Goal: Task Accomplishment & Management: Use online tool/utility

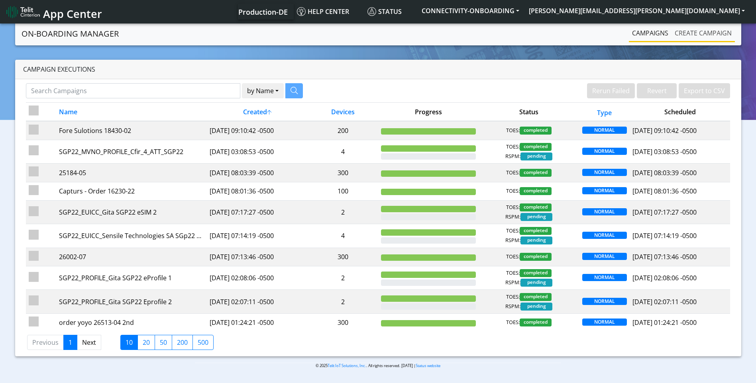
click at [696, 33] on link "Create campaign" at bounding box center [702, 33] width 63 height 16
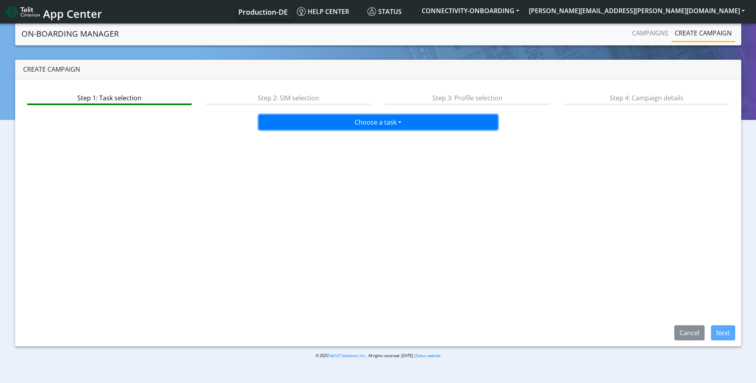
click at [316, 121] on button "Choose a task" at bounding box center [378, 122] width 239 height 15
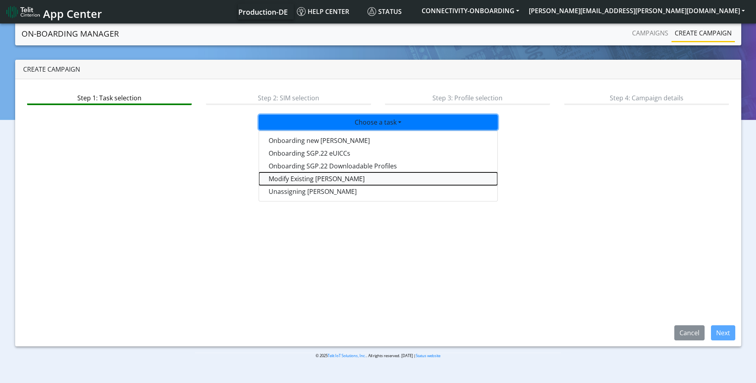
click at [300, 180] on taskiotp-dropdown "Modify Existing [PERSON_NAME]" at bounding box center [378, 179] width 238 height 13
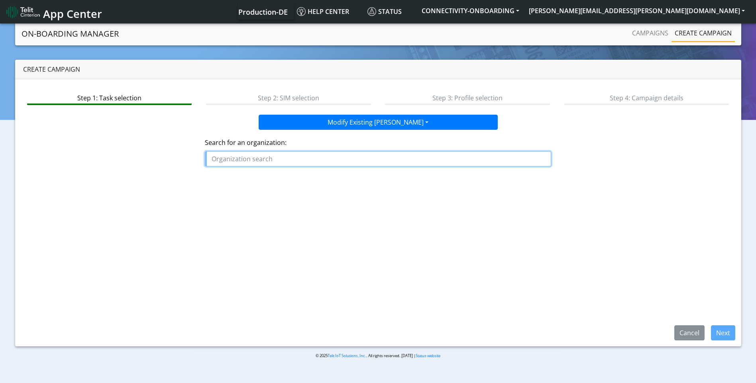
click at [252, 158] on input "text" at bounding box center [378, 158] width 346 height 15
click at [240, 191] on button "[PERSON_NAME]" at bounding box center [266, 190] width 122 height 13
type input "[PERSON_NAME]"
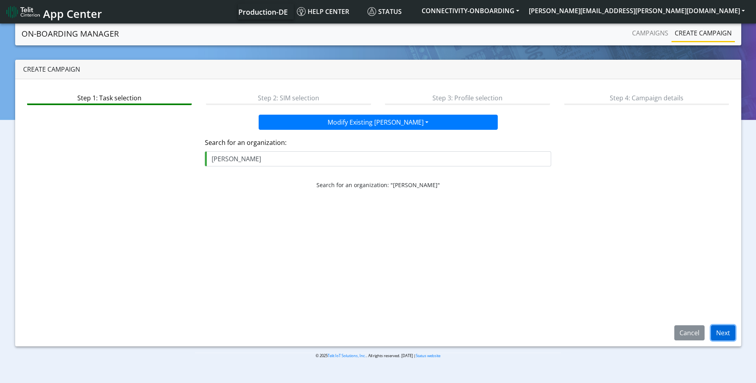
click at [724, 334] on button "Next" at bounding box center [723, 333] width 24 height 15
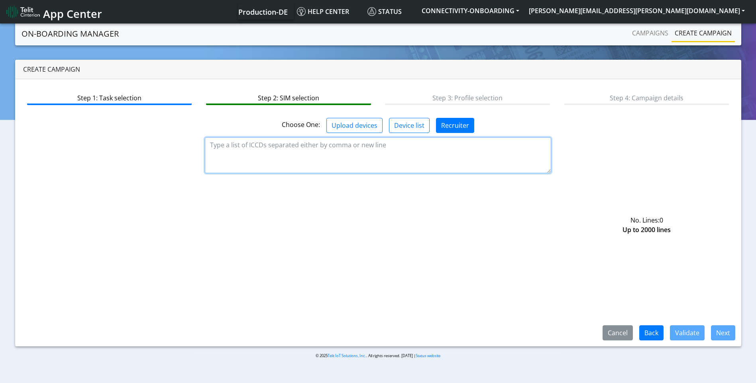
click at [357, 148] on textarea at bounding box center [378, 155] width 346 height 36
paste textarea "89358151000016796974"
type textarea "89358151000016796974"
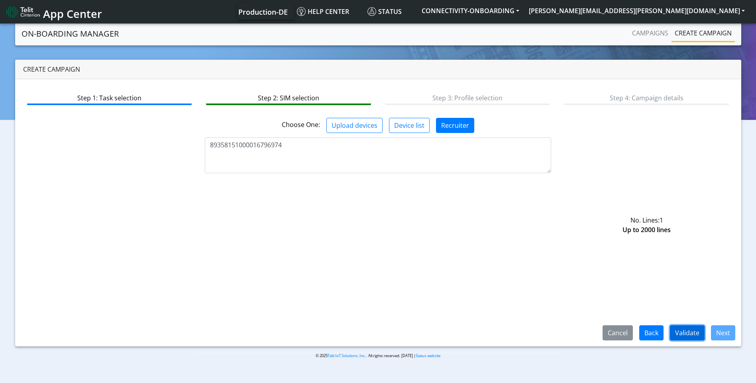
click at [684, 333] on button "Validate" at bounding box center [687, 333] width 35 height 15
click at [716, 336] on button "Next" at bounding box center [723, 333] width 24 height 15
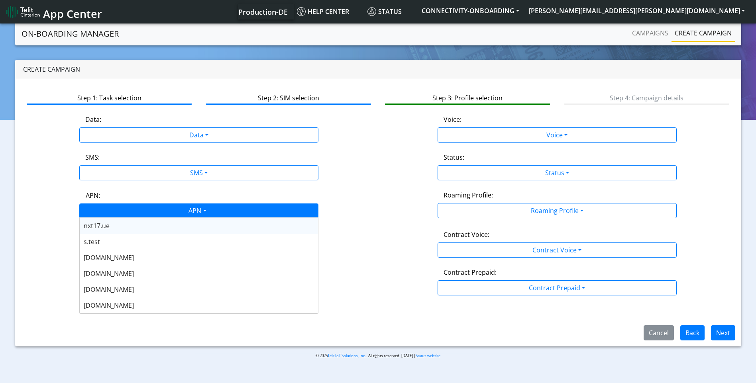
click at [175, 210] on div "APN" at bounding box center [197, 212] width 253 height 16
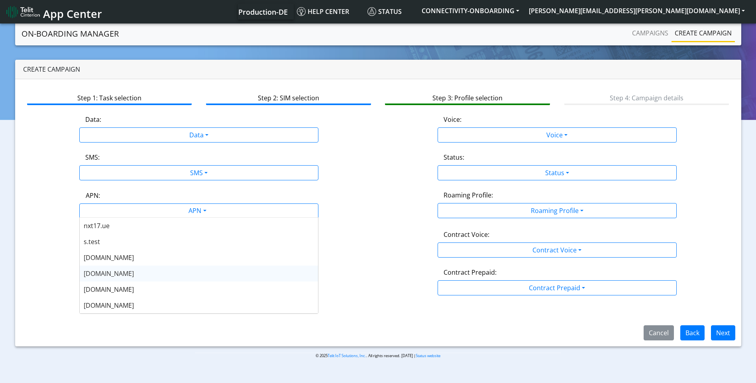
click at [155, 269] on div "[DOMAIN_NAME]" at bounding box center [199, 274] width 238 height 16
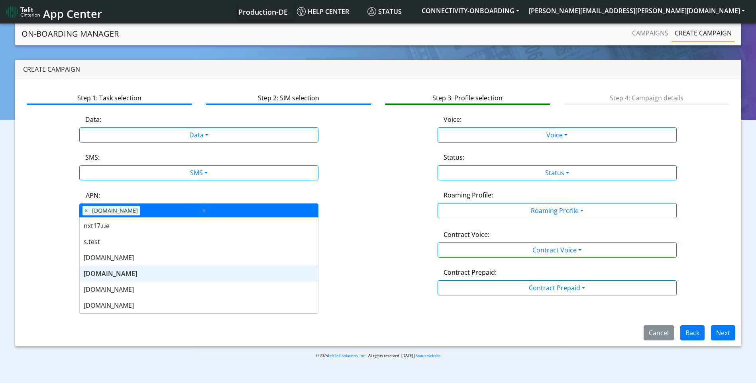
click at [256, 210] on div "APN × [DOMAIN_NAME] ×" at bounding box center [198, 211] width 239 height 14
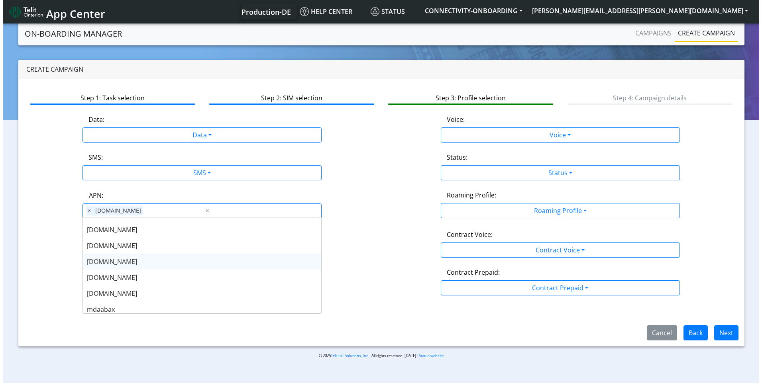
scroll to position [76, 0]
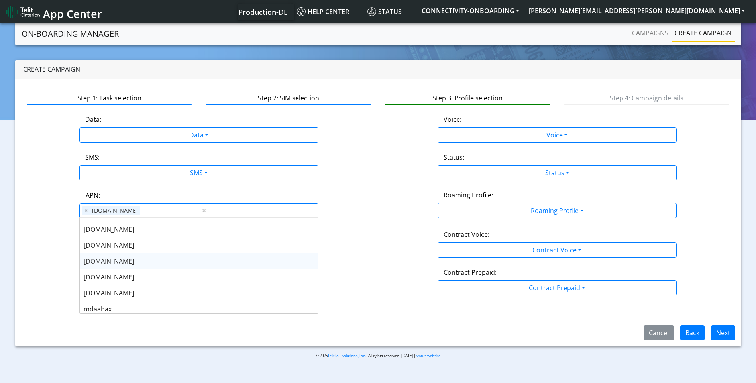
click at [168, 267] on div "[DOMAIN_NAME]" at bounding box center [199, 261] width 238 height 16
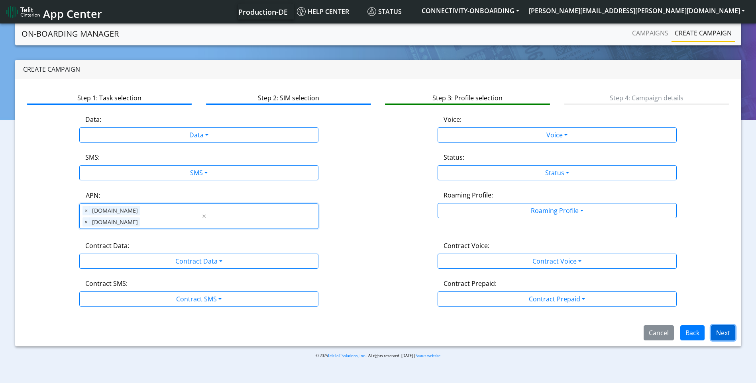
click at [720, 329] on button "Next" at bounding box center [723, 333] width 24 height 15
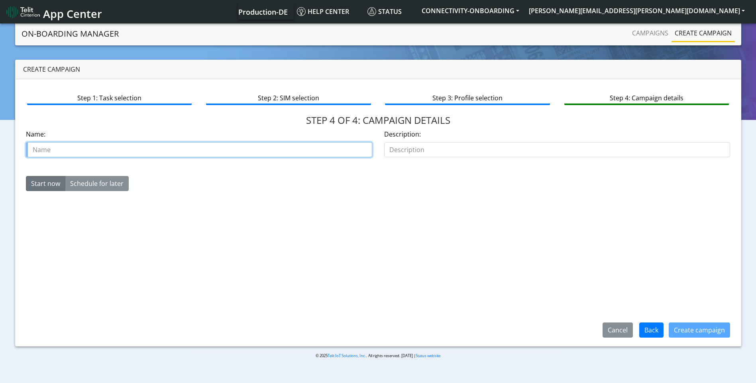
click at [303, 157] on input "text" at bounding box center [199, 149] width 346 height 15
type input "a"
type input "vaga"
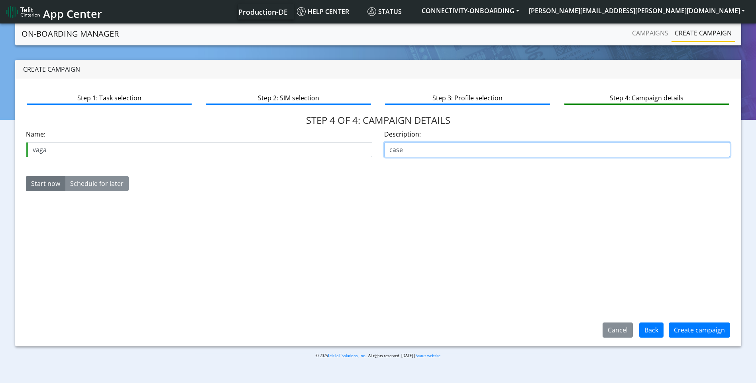
paste input "00635523"
type input "case 00635523"
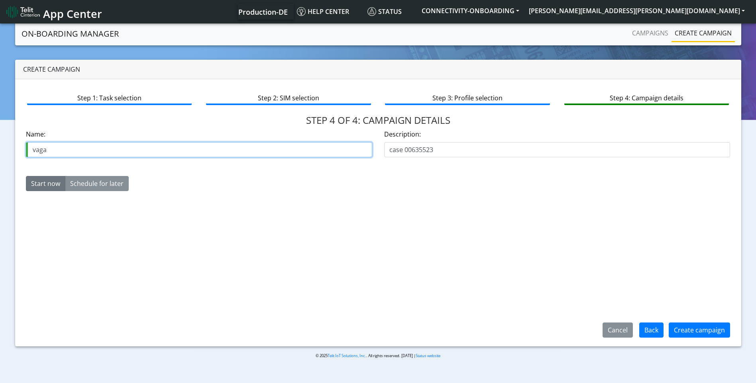
click at [41, 154] on input "vaga" at bounding box center [199, 149] width 346 height 15
type input "[PERSON_NAME]"
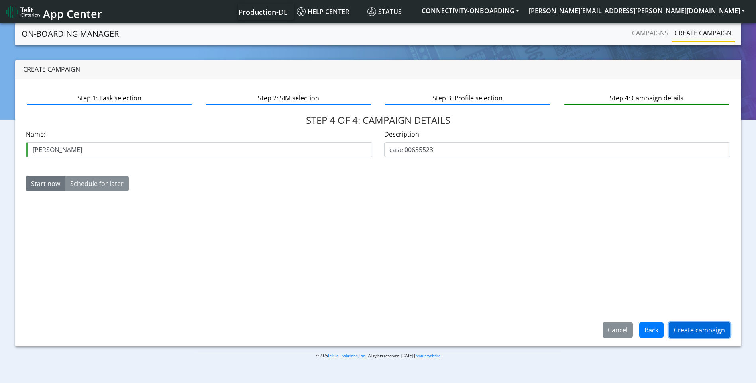
click at [688, 324] on button "Create campaign" at bounding box center [699, 330] width 61 height 15
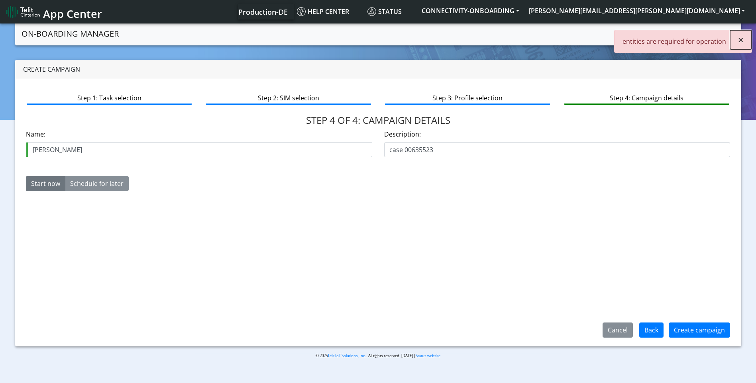
click at [743, 40] on span "×" at bounding box center [741, 39] width 6 height 13
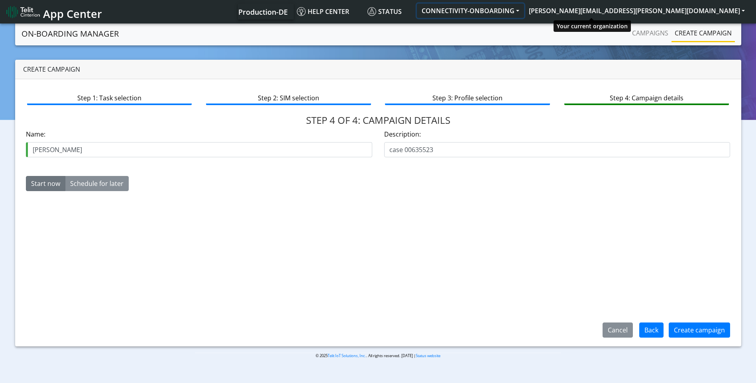
click at [524, 12] on button "CONNECTIVITY-ONBOARDING" at bounding box center [470, 11] width 107 height 14
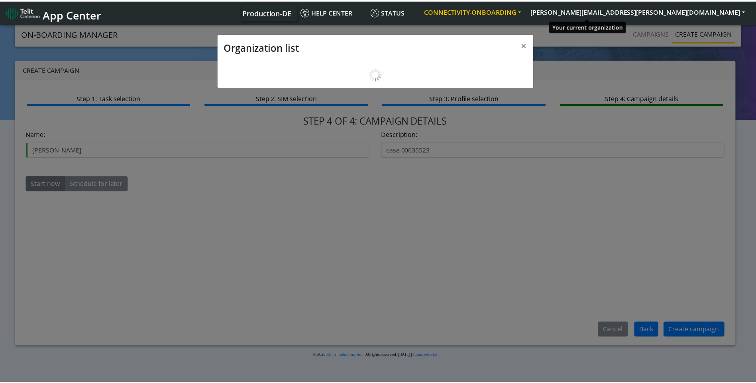
scroll to position [3, 0]
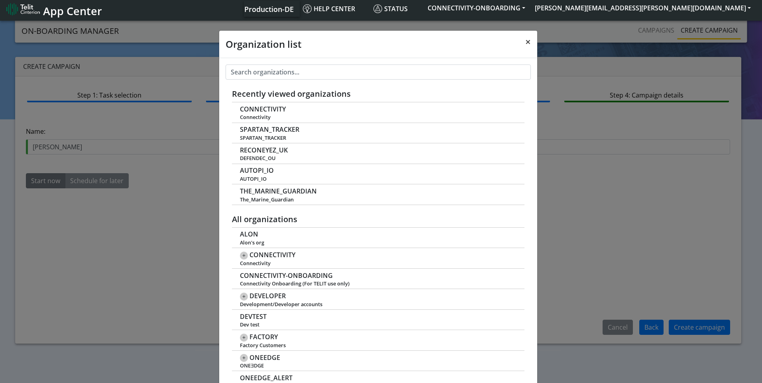
click at [525, 43] on span "×" at bounding box center [528, 41] width 6 height 13
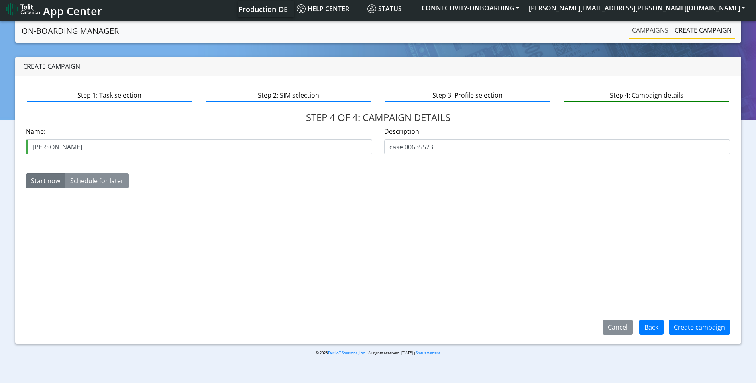
click at [636, 32] on link "Campaigns" at bounding box center [650, 30] width 43 height 16
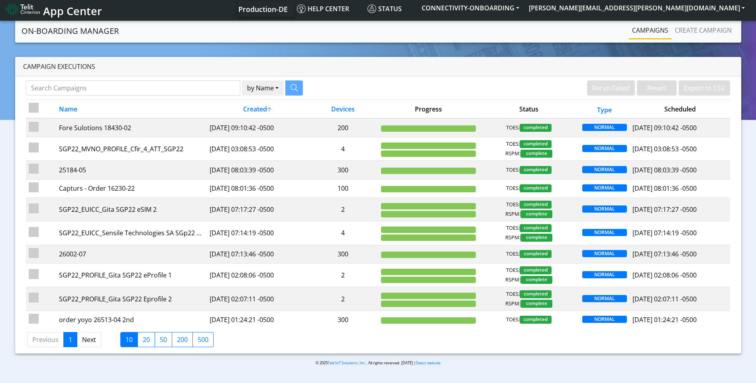
click at [322, 42] on nav "On-Boarding Manager Rerun Failed Revert Export to CSV Campaigns Create campaign" at bounding box center [378, 31] width 726 height 24
